Goal: Information Seeking & Learning: Find specific fact

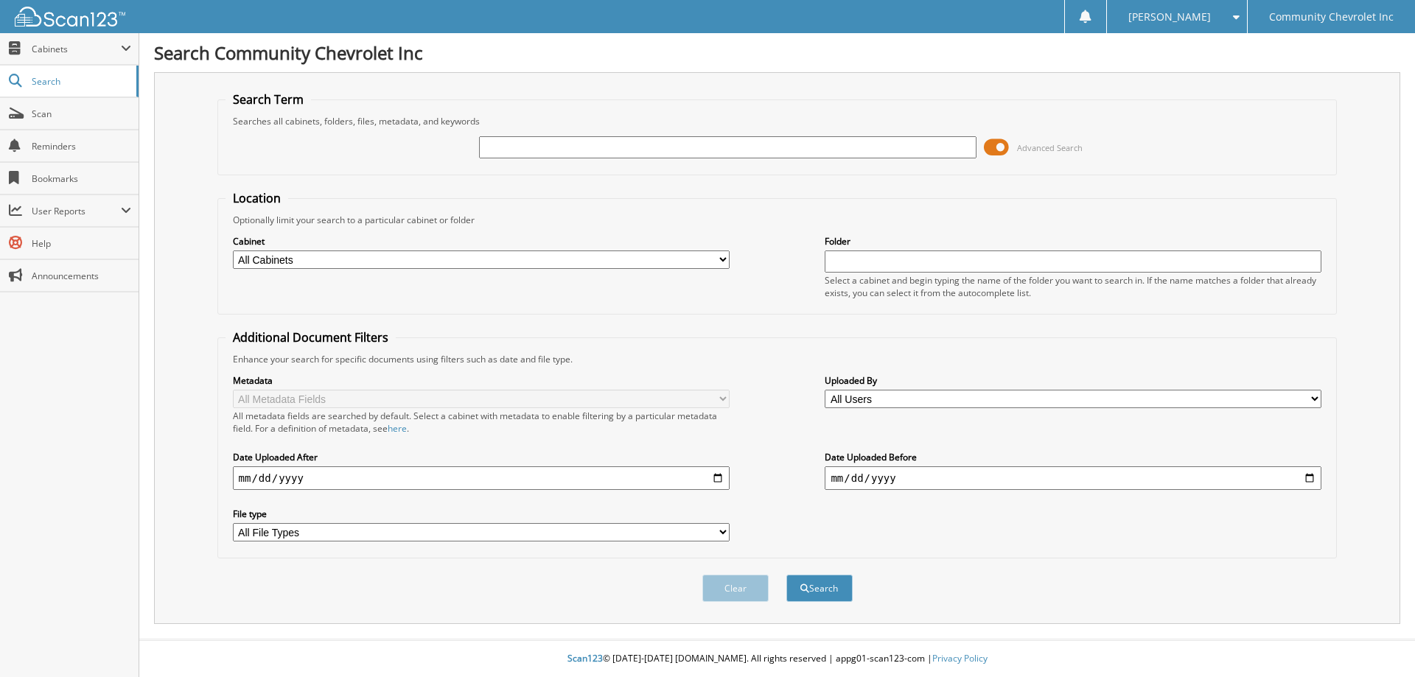
click at [500, 149] on input "text" at bounding box center [727, 147] width 497 height 22
type input "82246"
click at [786, 575] on button "Search" at bounding box center [819, 588] width 66 height 27
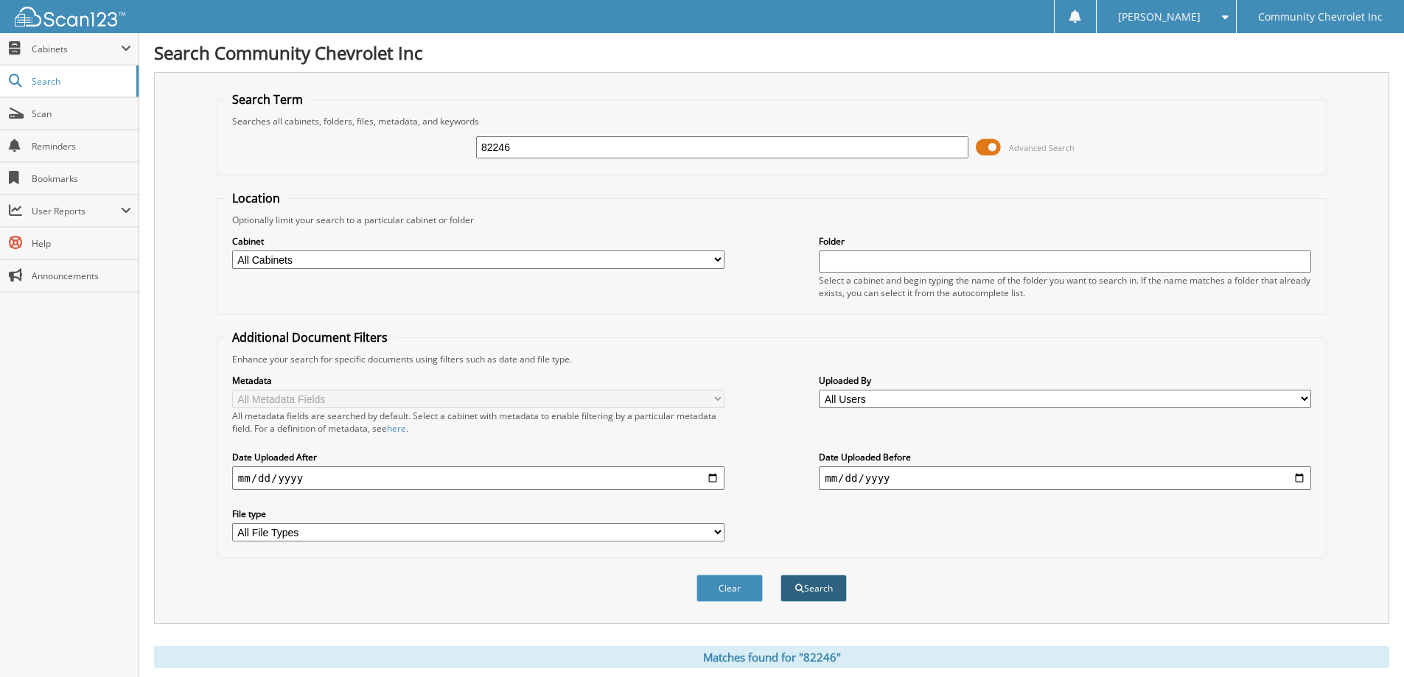
click at [813, 593] on button "Search" at bounding box center [813, 588] width 66 height 27
click at [980, 147] on span at bounding box center [988, 147] width 25 height 22
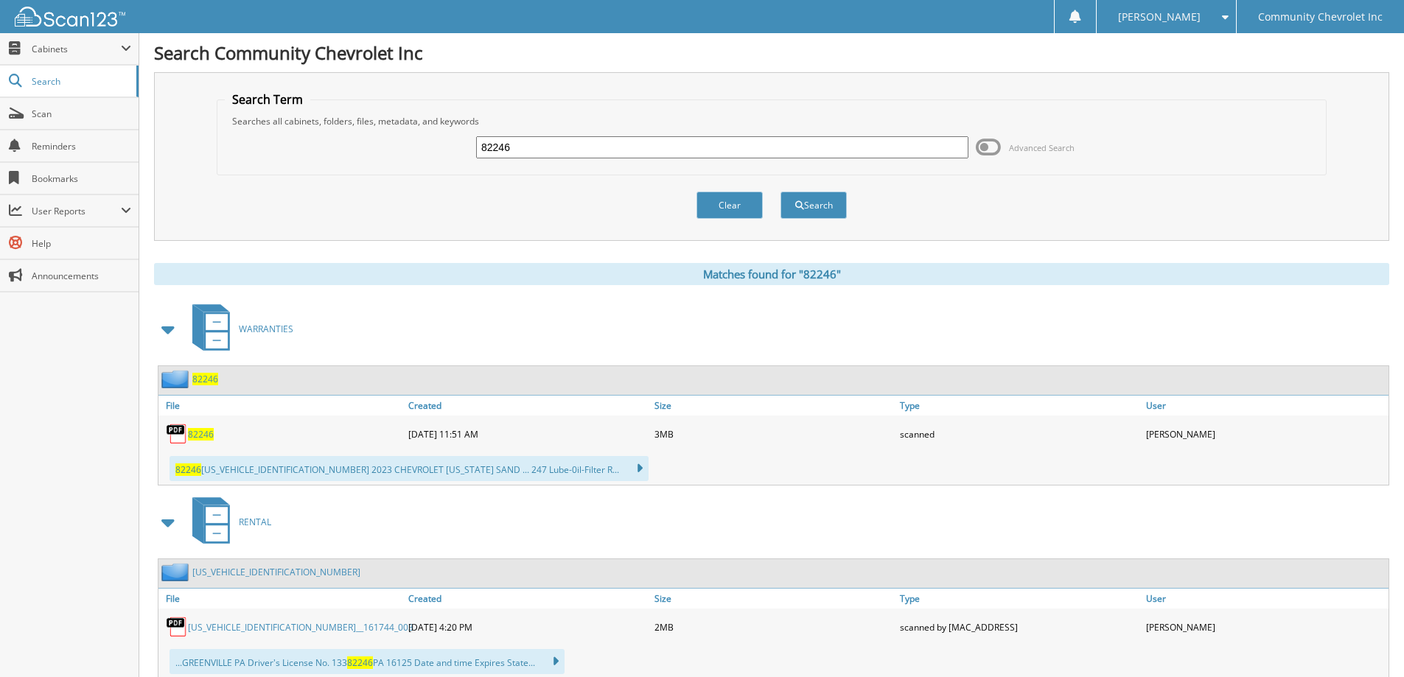
click at [200, 434] on span "82246" at bounding box center [201, 434] width 26 height 13
click at [208, 377] on span "82246" at bounding box center [205, 379] width 26 height 13
